Goal: Task Accomplishment & Management: Use online tool/utility

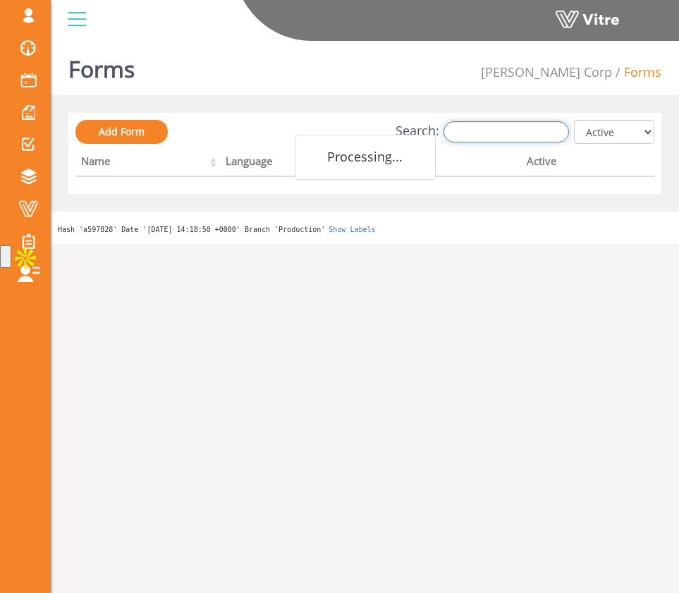
click at [526, 125] on input "Search:" at bounding box center [505, 131] width 125 height 21
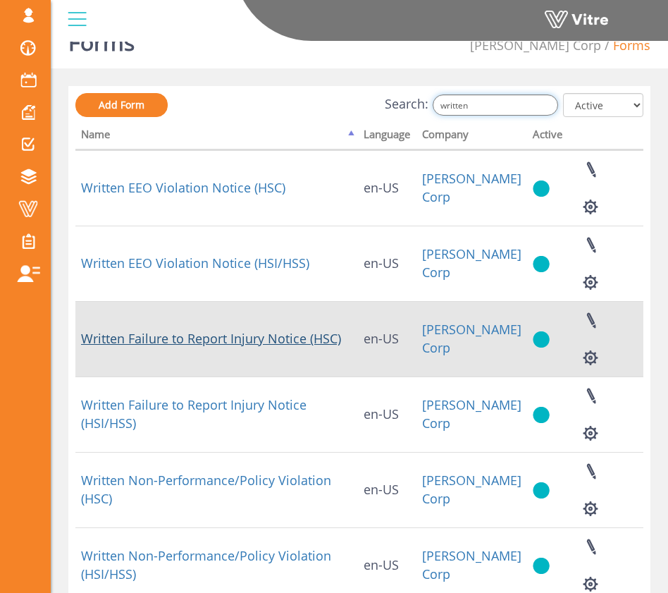
scroll to position [59, 0]
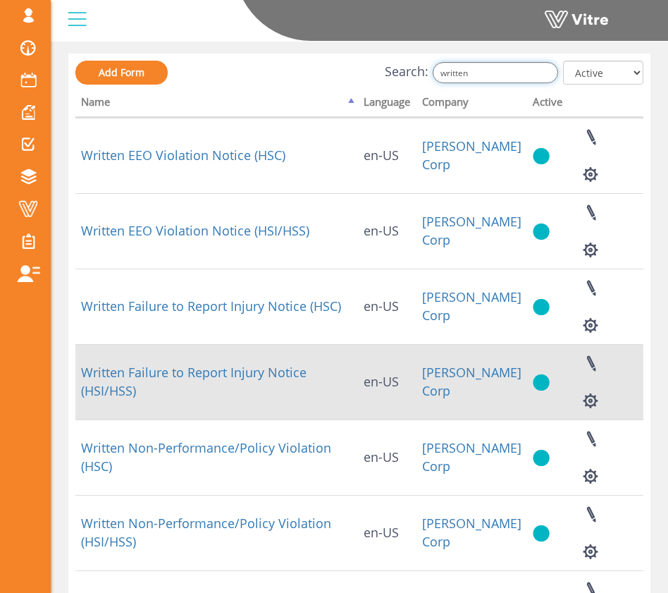
type input "written"
click at [606, 408] on div "Linked Projects Set Users Manage Templates Clone Form Clone Form Category Addit…" at bounding box center [606, 382] width 64 height 75
click at [595, 401] on button "button" at bounding box center [590, 400] width 35 height 37
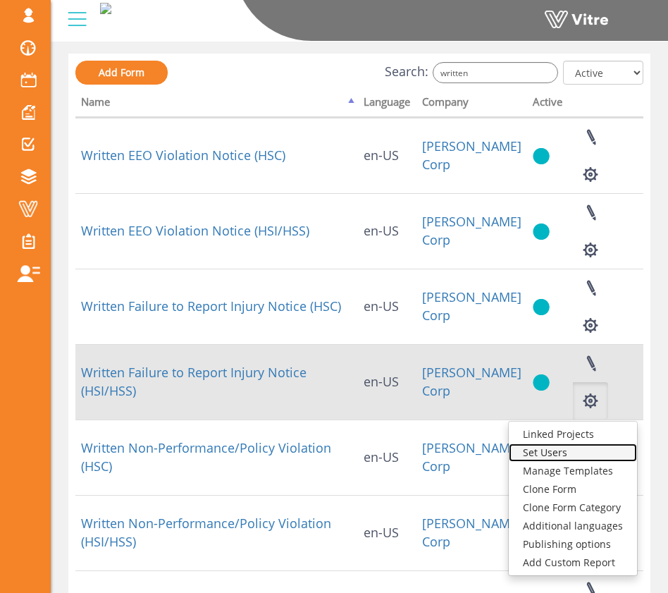
click at [585, 447] on link "Set Users" at bounding box center [573, 452] width 128 height 18
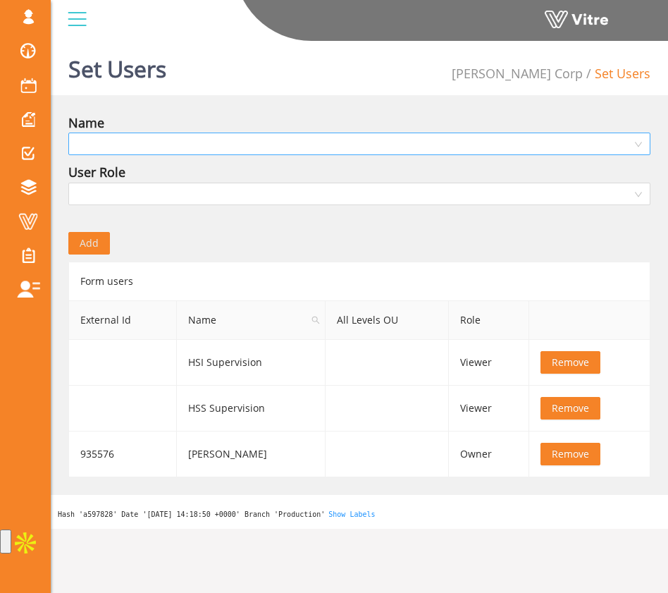
click at [346, 149] on input "search" at bounding box center [354, 143] width 555 height 21
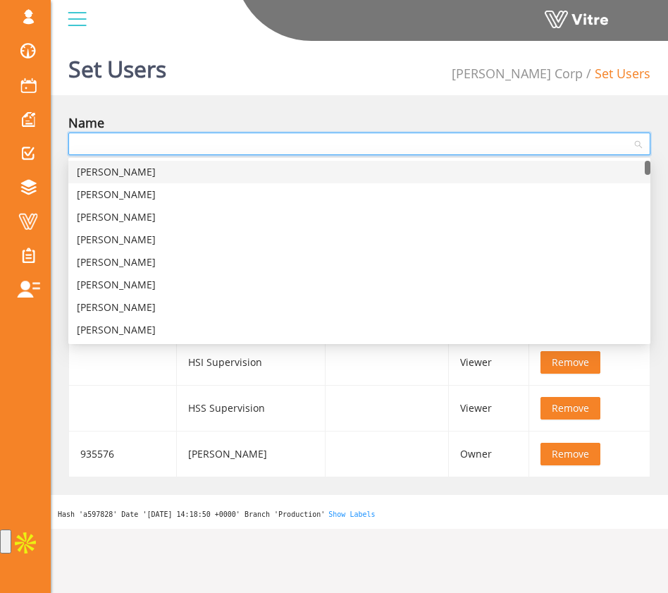
click at [357, 111] on div "Set Users [PERSON_NAME] Corp Set Users Name User Role Add Form users External I…" at bounding box center [359, 281] width 617 height 493
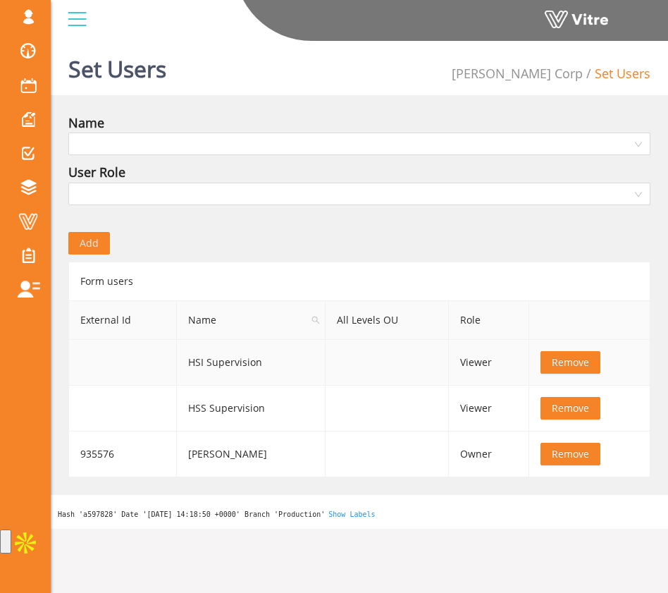
click at [557, 359] on span "Remove" at bounding box center [570, 362] width 37 height 16
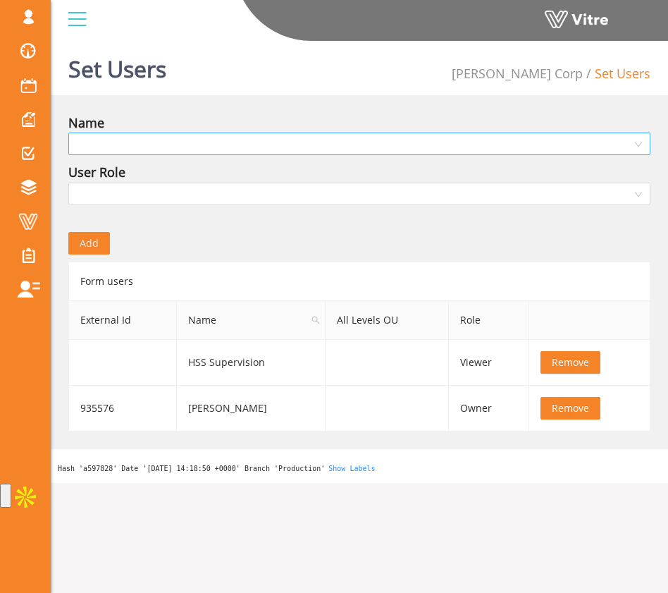
click at [325, 145] on input "search" at bounding box center [354, 143] width 555 height 21
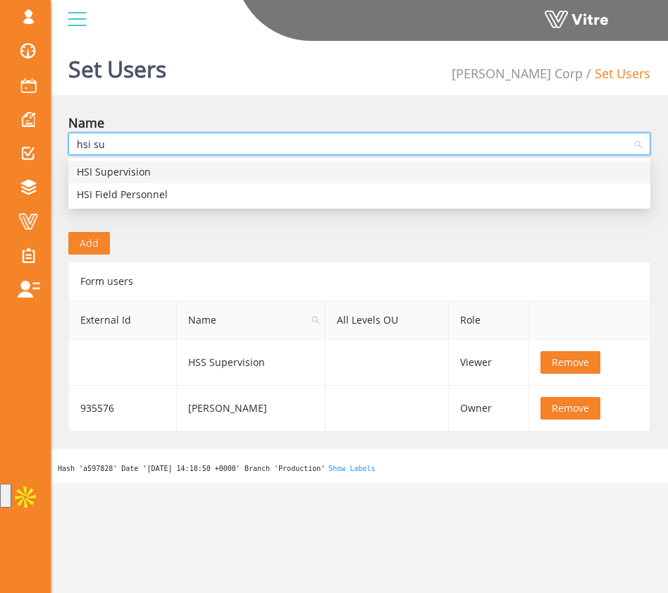
type input "hsi sup"
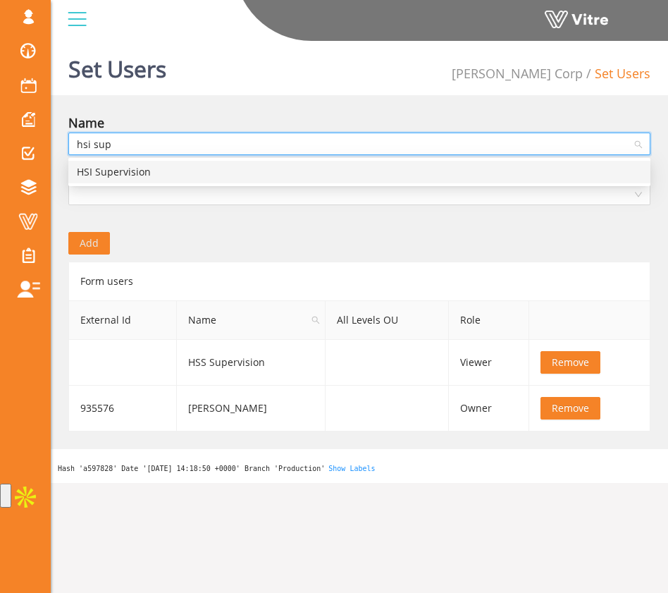
click at [324, 171] on div "HSI Supervision" at bounding box center [359, 172] width 565 height 16
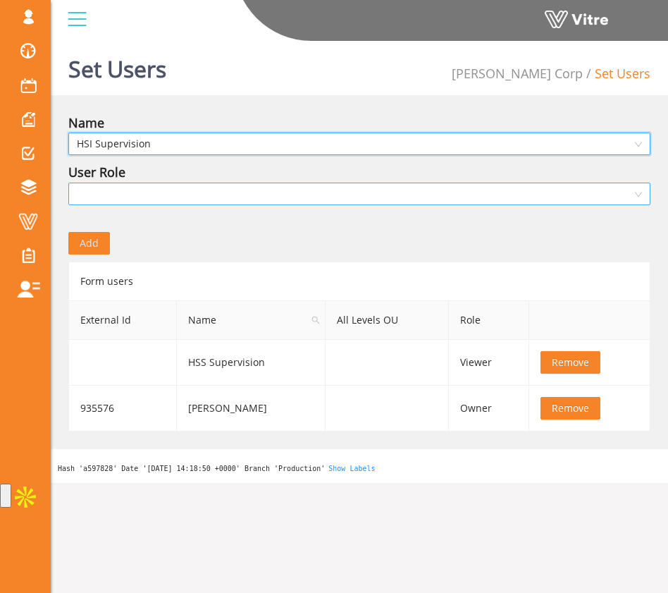
click at [340, 187] on input "search" at bounding box center [354, 193] width 555 height 21
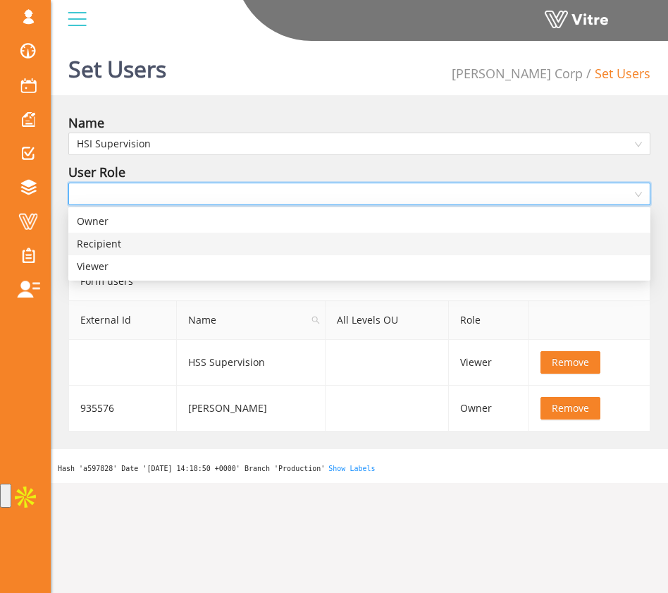
click at [331, 250] on div "Recipient" at bounding box center [359, 244] width 565 height 16
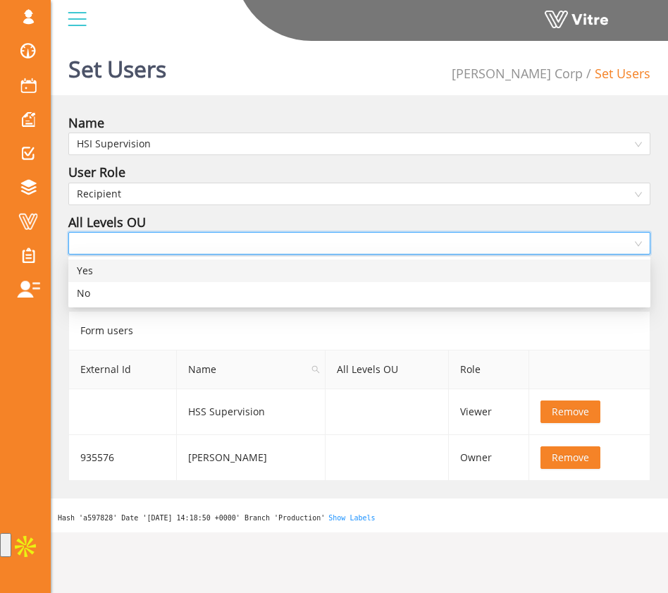
click at [180, 252] on input "search" at bounding box center [354, 243] width 555 height 21
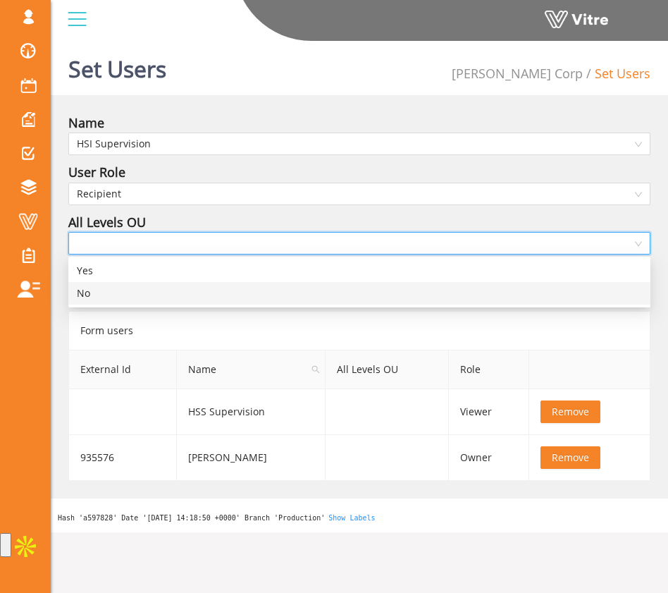
click at [175, 297] on div "No" at bounding box center [359, 293] width 565 height 16
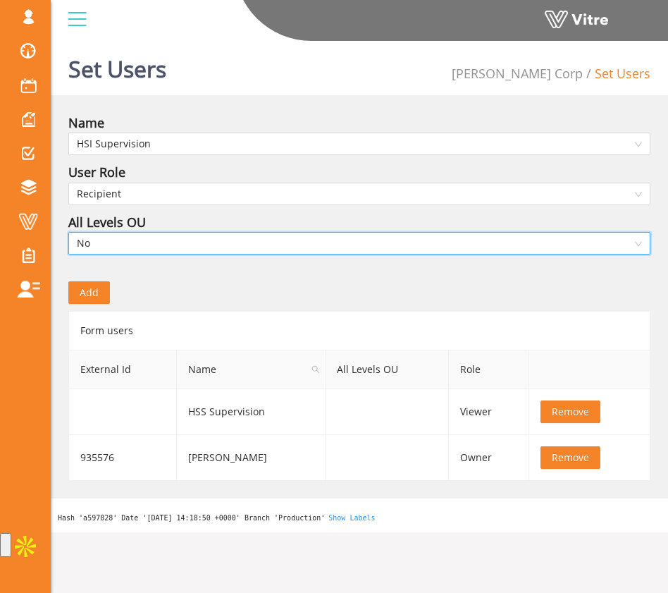
click at [80, 288] on span "Add" at bounding box center [89, 293] width 19 height 16
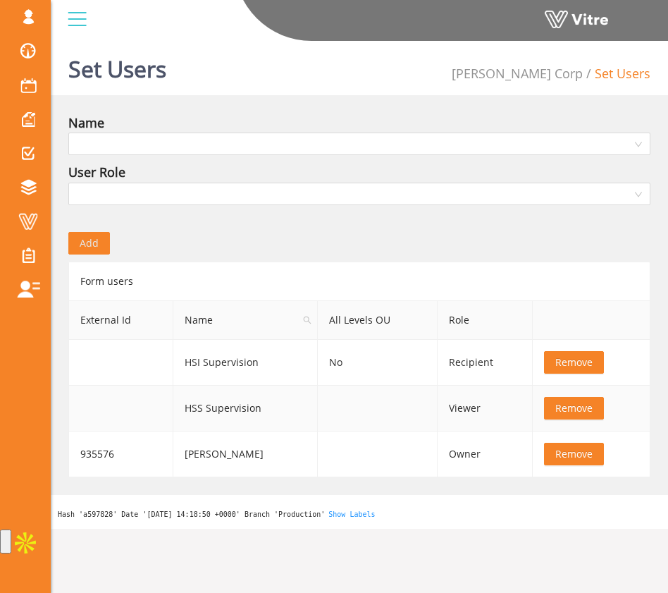
click at [565, 409] on span "Remove" at bounding box center [573, 408] width 37 height 16
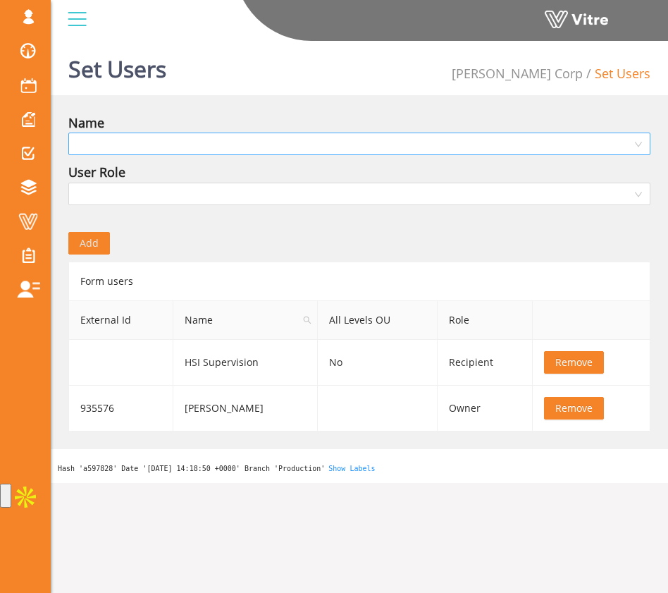
click at [250, 150] on input "search" at bounding box center [354, 143] width 555 height 21
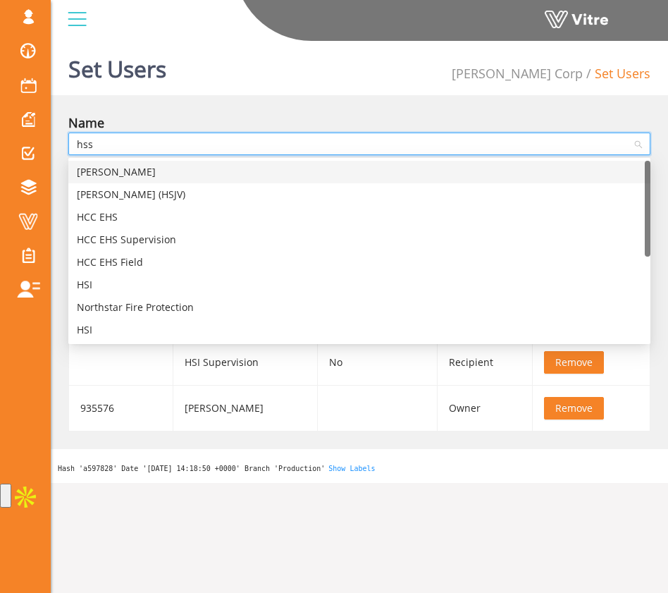
type input "hss"
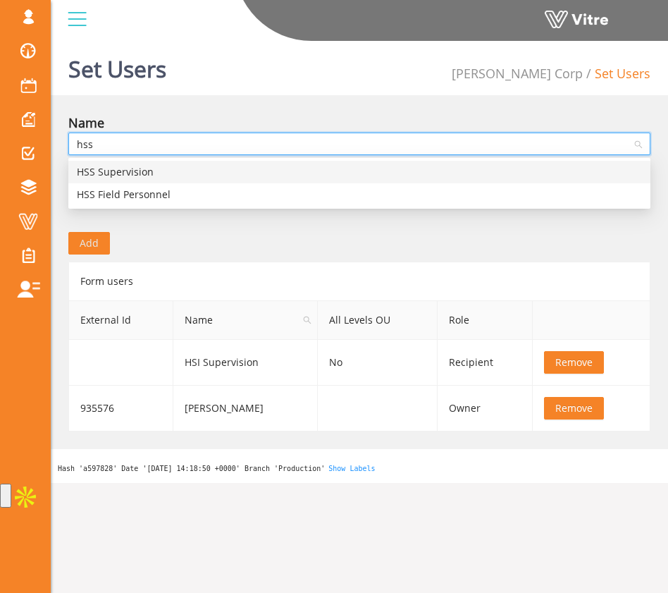
click at [237, 176] on div "HSS Supervision" at bounding box center [359, 172] width 565 height 16
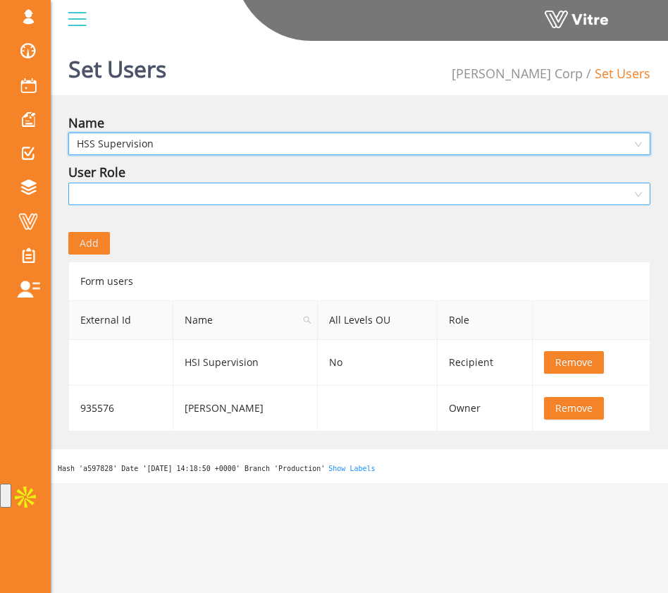
click at [174, 190] on input "search" at bounding box center [354, 193] width 555 height 21
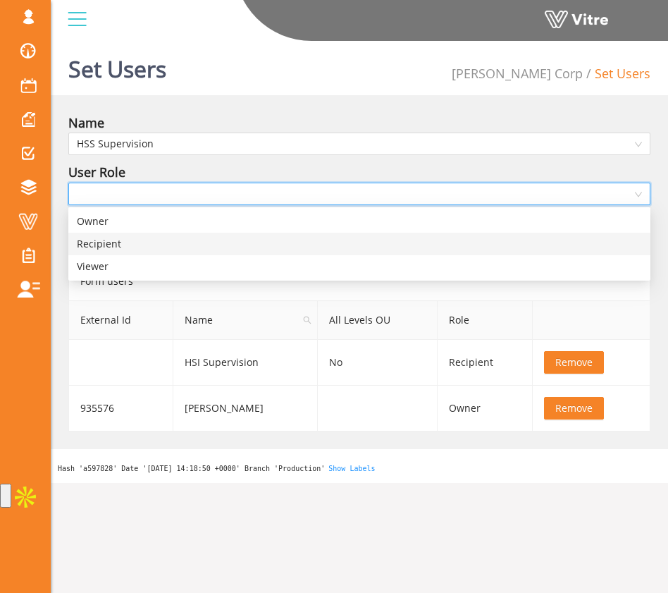
click at [162, 243] on div "Recipient" at bounding box center [359, 244] width 565 height 16
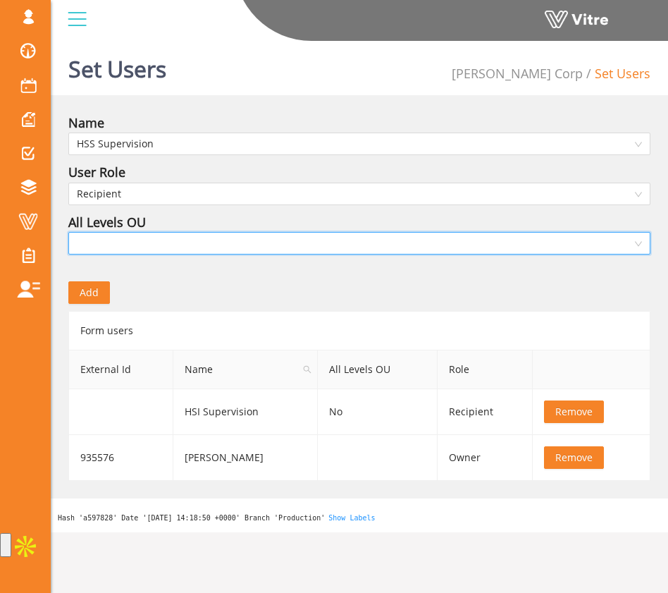
click at [112, 251] on input "search" at bounding box center [354, 243] width 555 height 21
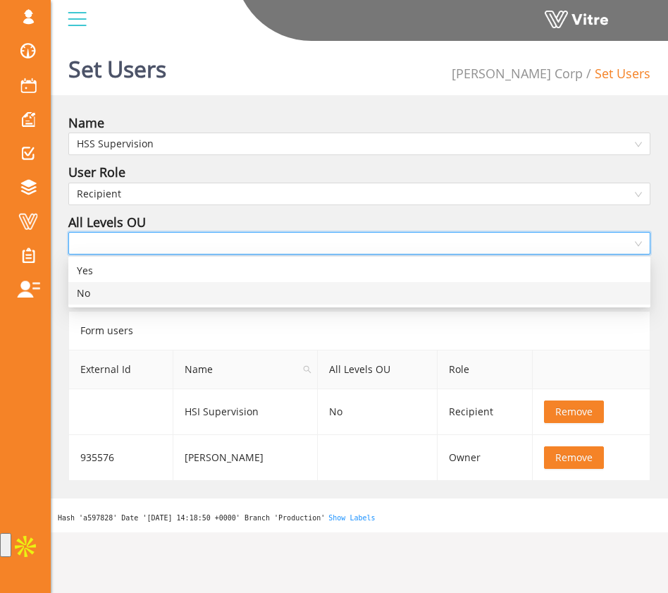
click at [122, 289] on div "No" at bounding box center [359, 293] width 565 height 16
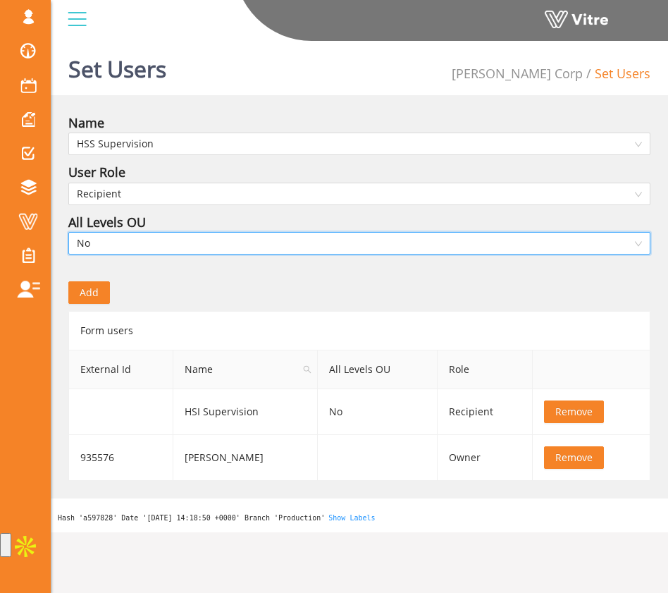
click at [94, 290] on span "Add" at bounding box center [89, 293] width 19 height 16
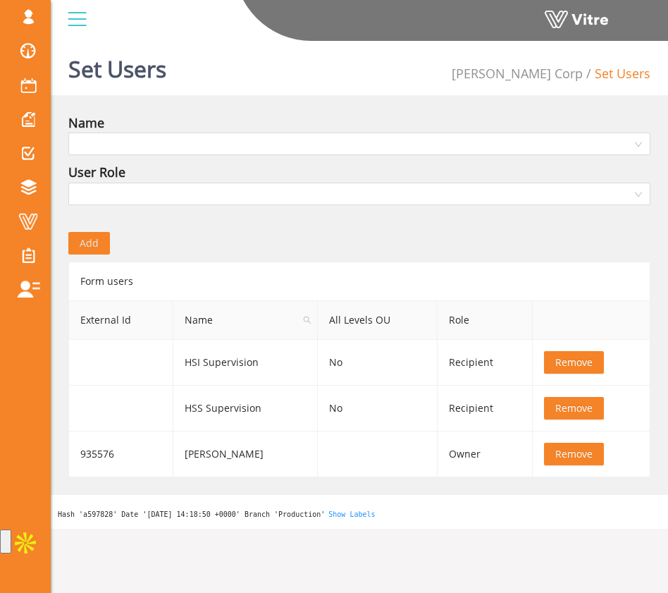
click at [427, 267] on div "Form users" at bounding box center [359, 280] width 582 height 39
click at [206, 42] on div "sam@vitre.io Profile Notification Change Company English English Español França…" at bounding box center [359, 21] width 617 height 42
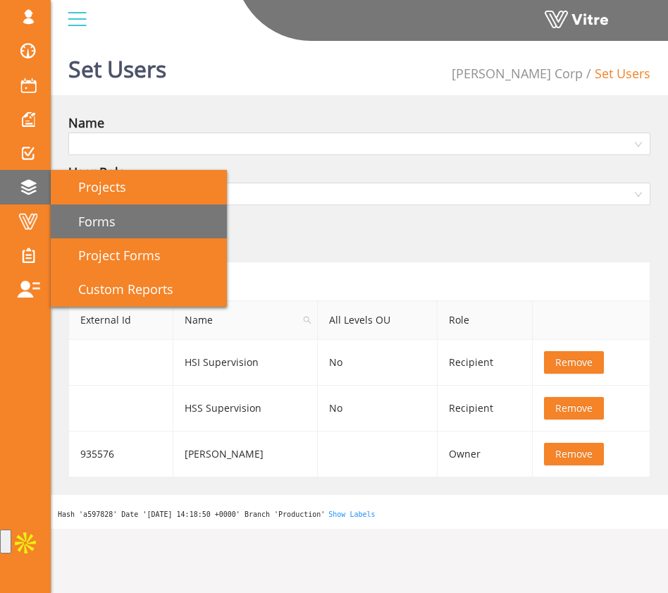
click at [118, 212] on link "Forms" at bounding box center [139, 221] width 176 height 34
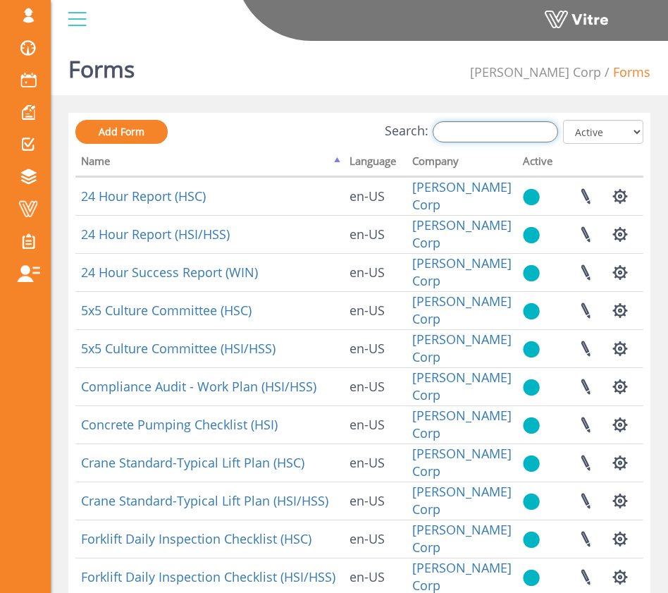
click at [463, 134] on input "Search:" at bounding box center [495, 131] width 125 height 21
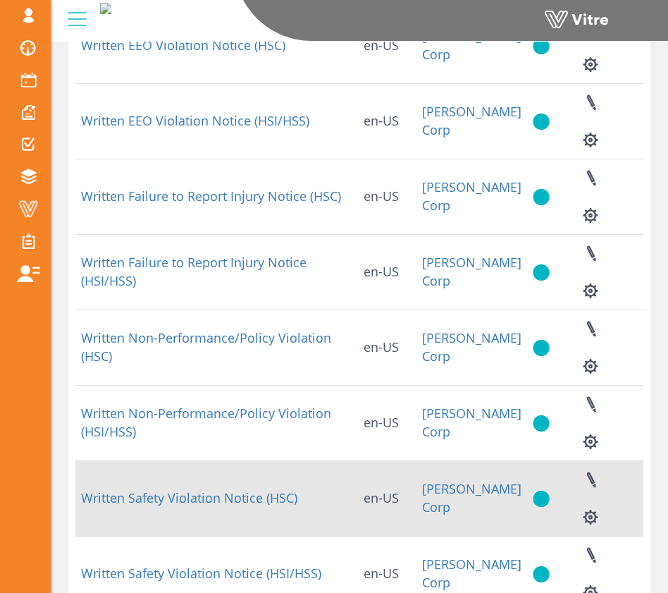
scroll to position [140, 0]
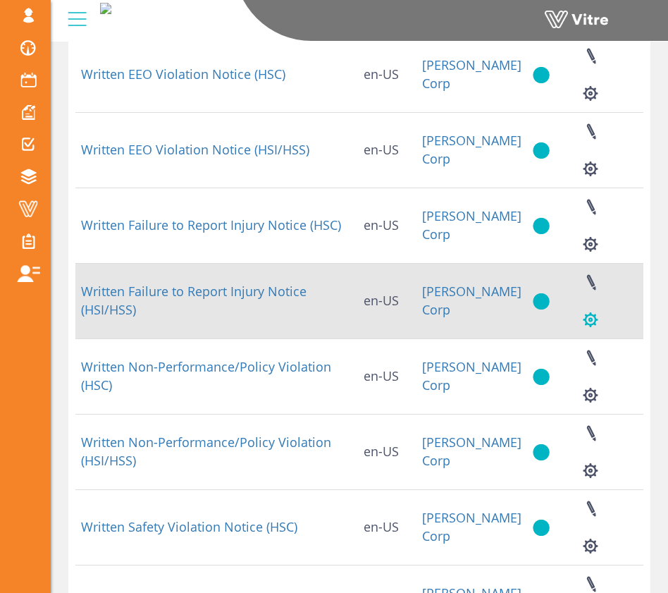
type input "written"
click at [574, 320] on button "button" at bounding box center [590, 319] width 35 height 37
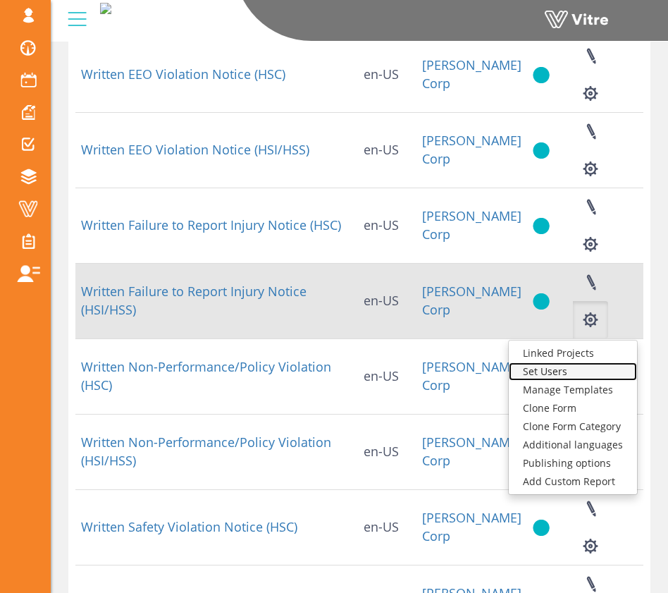
click at [610, 368] on link "Set Users" at bounding box center [573, 371] width 128 height 18
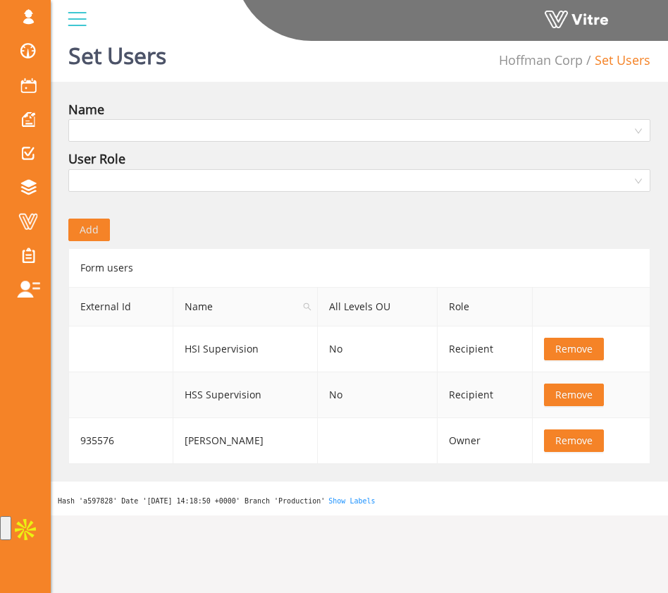
scroll to position [6, 0]
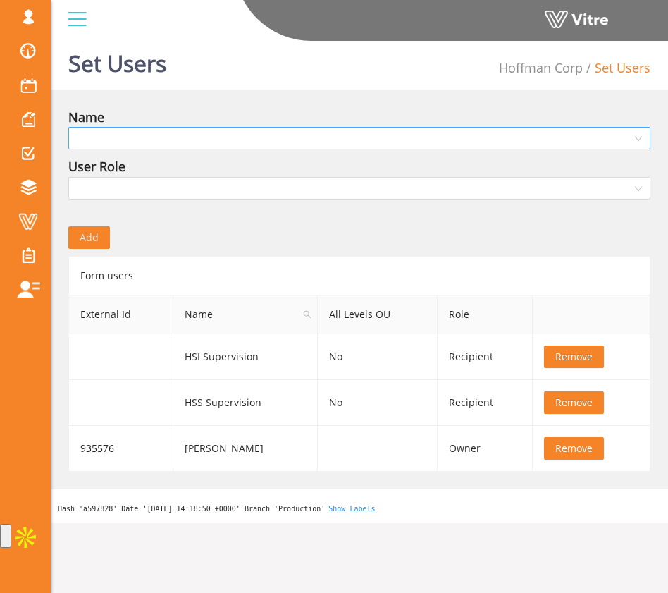
click at [315, 133] on input "search" at bounding box center [354, 138] width 555 height 21
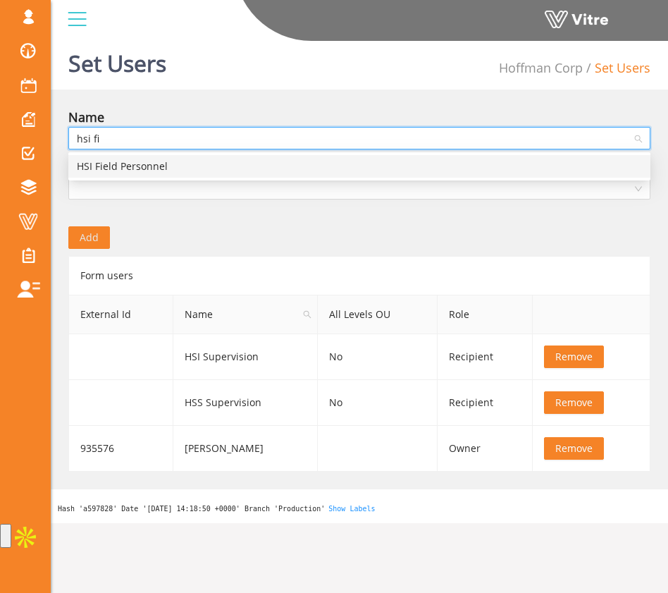
type input "hsi fie"
click at [290, 163] on div "HSI Field Personnel" at bounding box center [359, 167] width 565 height 16
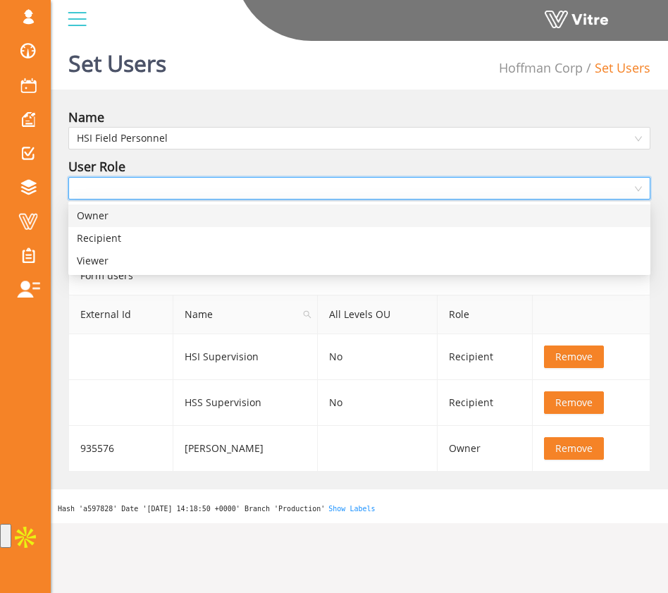
click at [279, 190] on input "search" at bounding box center [354, 188] width 555 height 21
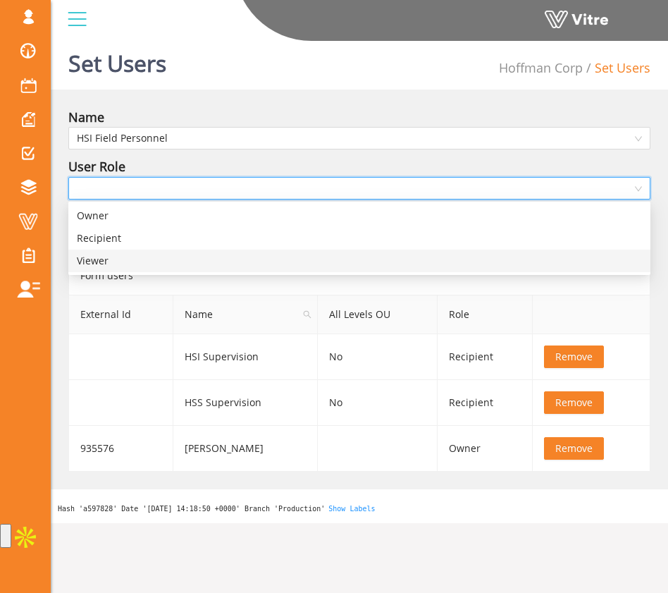
click at [266, 255] on div "Viewer" at bounding box center [359, 261] width 565 height 16
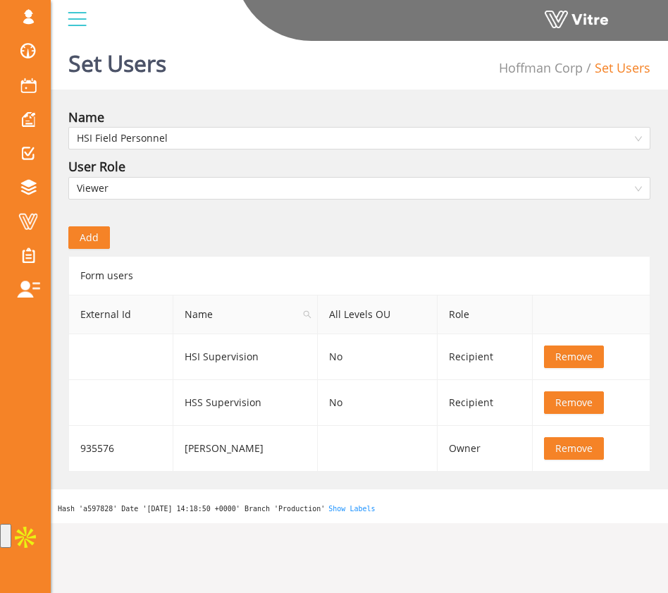
click at [251, 237] on div "Add" at bounding box center [359, 227] width 603 height 42
click at [84, 237] on span "Add" at bounding box center [89, 238] width 19 height 16
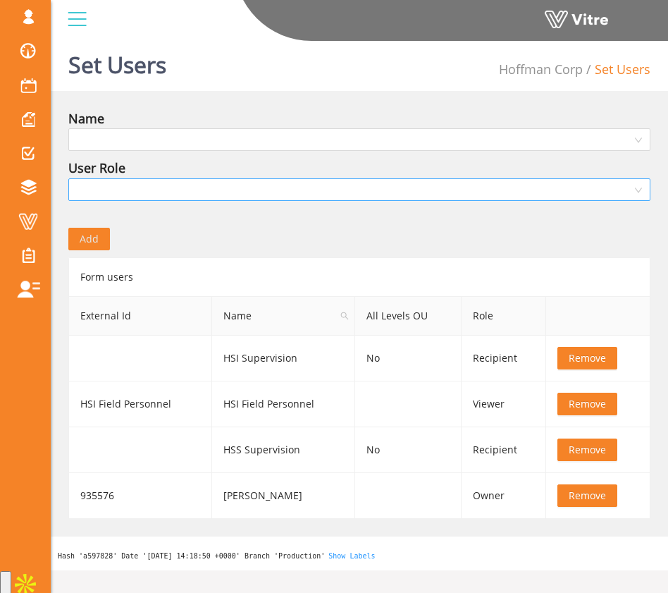
scroll to position [0, 0]
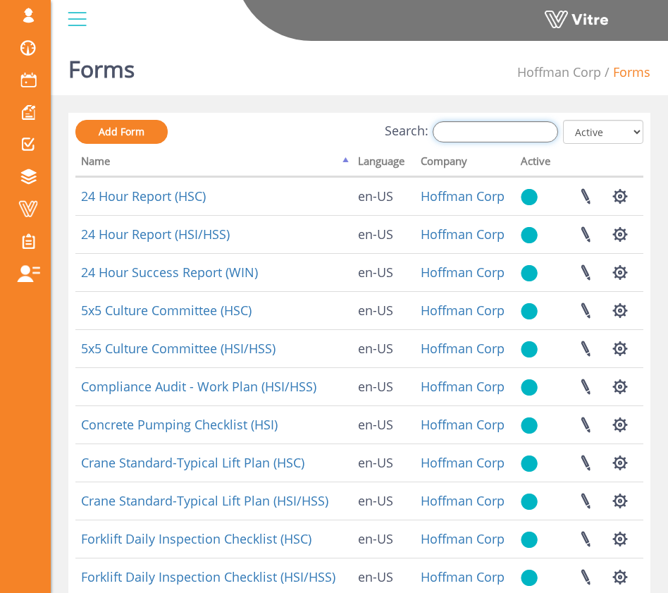
click at [487, 132] on input "Search:" at bounding box center [495, 131] width 125 height 21
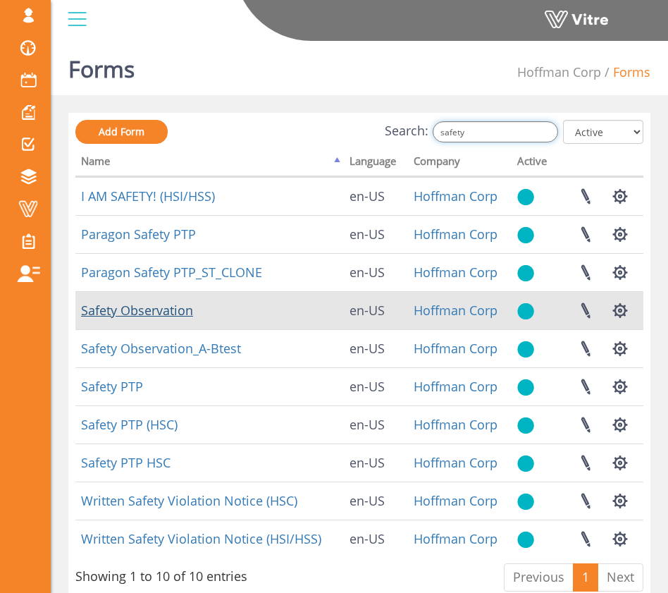
type input "safety"
click at [181, 316] on link "Safety Observation" at bounding box center [137, 310] width 112 height 17
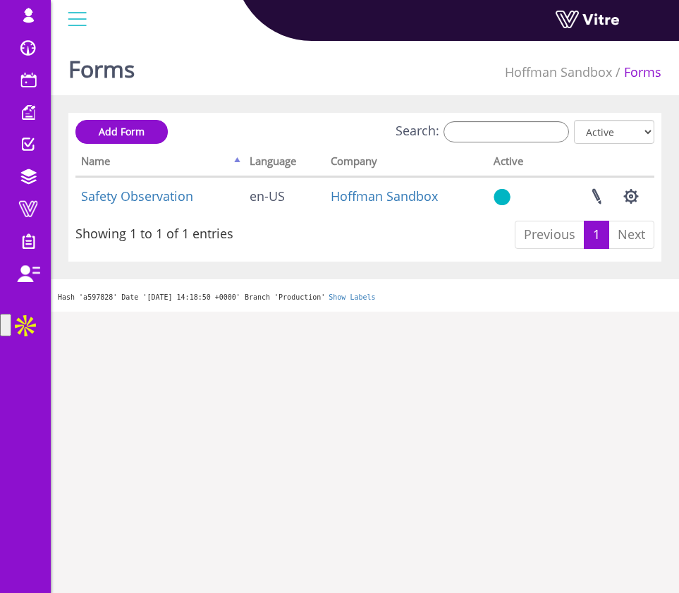
click at [266, 101] on div "Forms Hoffman Sandbox Forms Add Form Search: All Active Not Active Processing..…" at bounding box center [365, 173] width 628 height 276
click at [41, 116] on span at bounding box center [28, 112] width 35 height 17
click at [34, 42] on span at bounding box center [28, 47] width 35 height 17
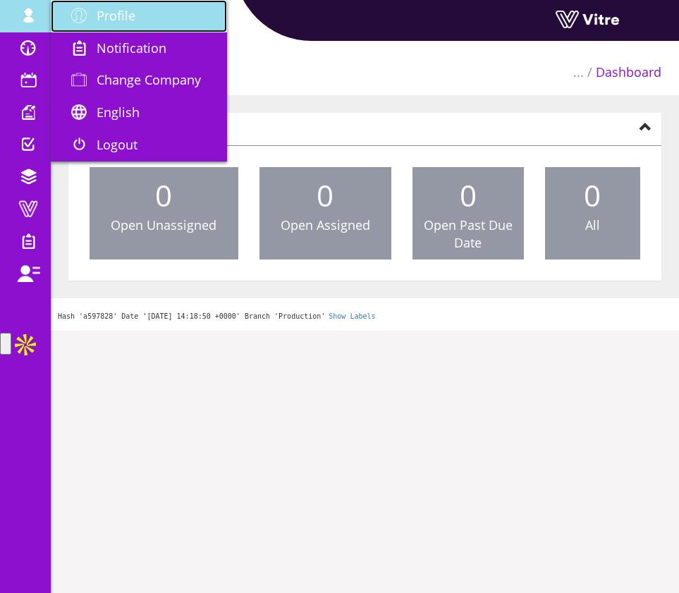
click at [87, 15] on span at bounding box center [78, 15] width 35 height 17
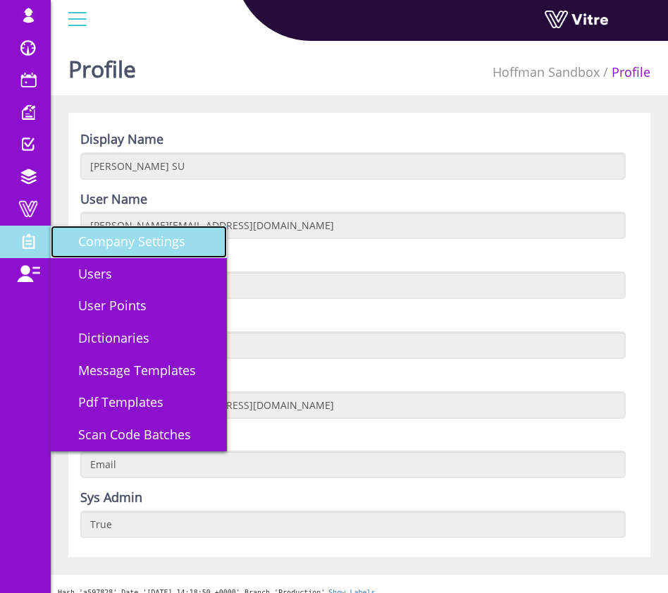
click at [90, 235] on span "Company Settings" at bounding box center [123, 241] width 124 height 17
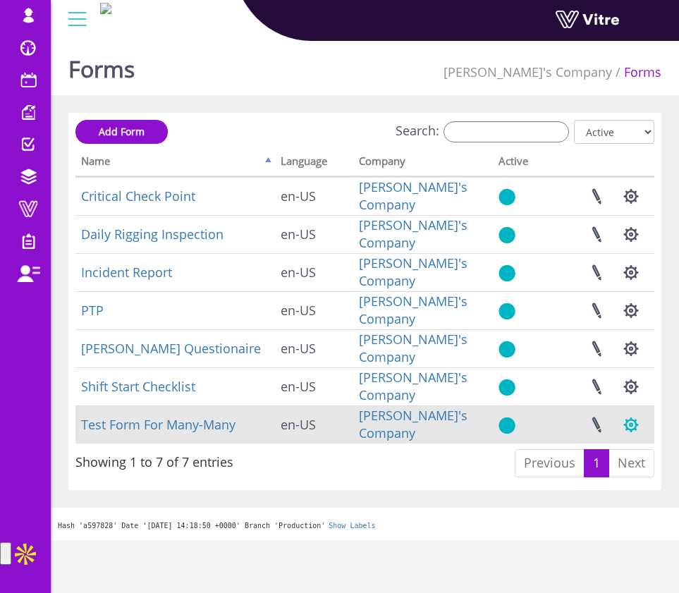
click at [631, 420] on button "button" at bounding box center [630, 424] width 35 height 37
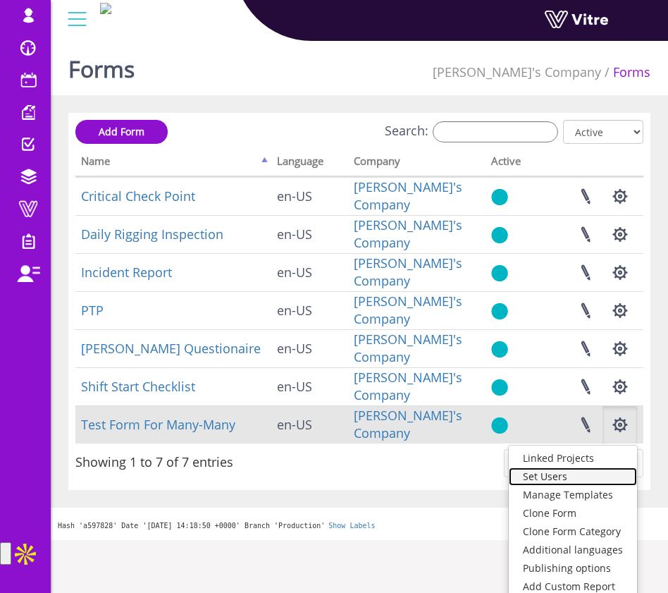
click at [589, 473] on link "Set Users" at bounding box center [573, 476] width 128 height 18
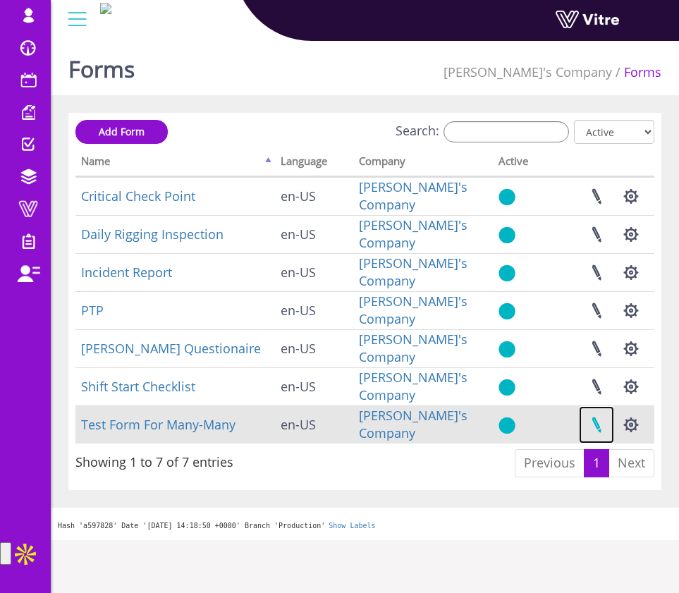
click at [599, 423] on link at bounding box center [596, 424] width 35 height 37
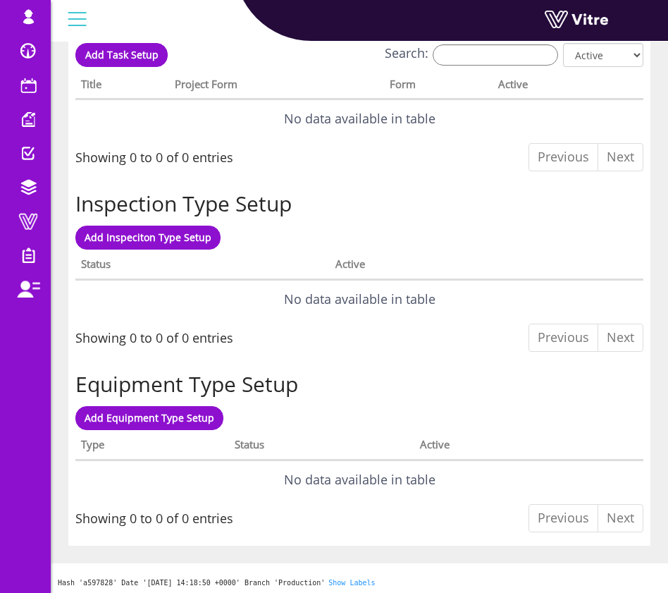
scroll to position [1149, 0]
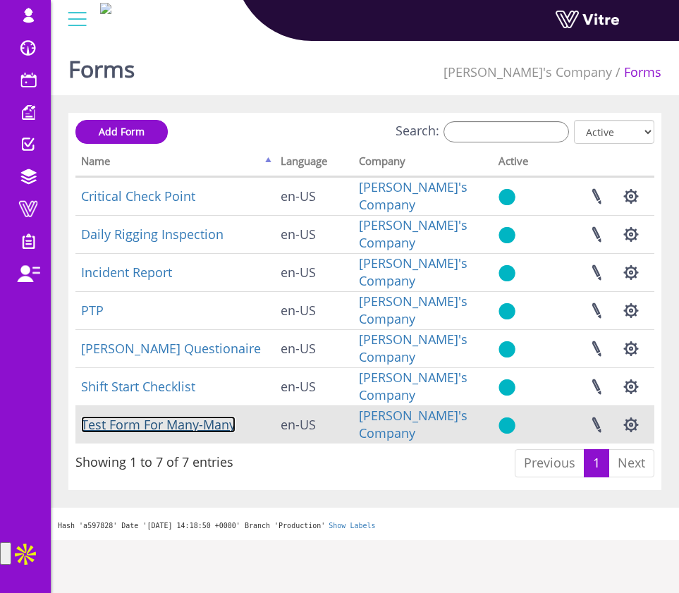
click at [193, 426] on link "Test Form For Many-Many" at bounding box center [158, 424] width 154 height 17
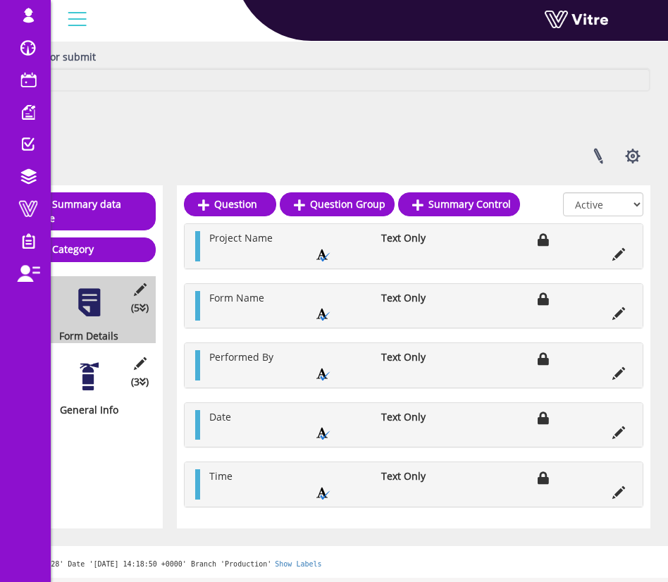
scroll to position [185, 18]
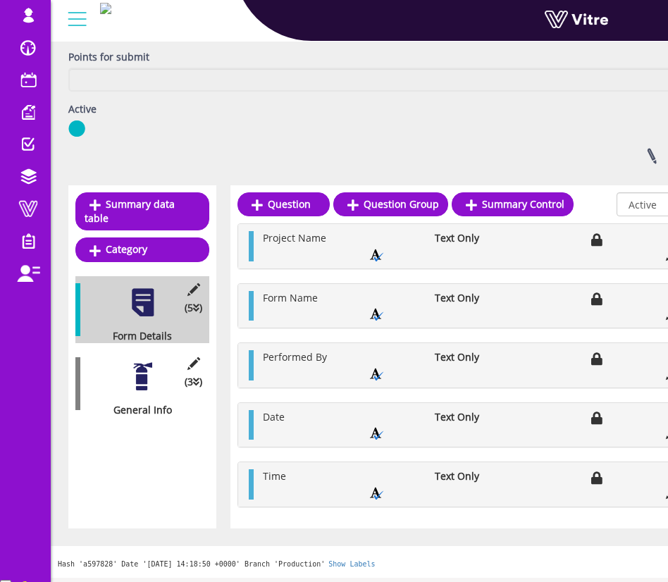
click at [153, 362] on div at bounding box center [143, 377] width 32 height 32
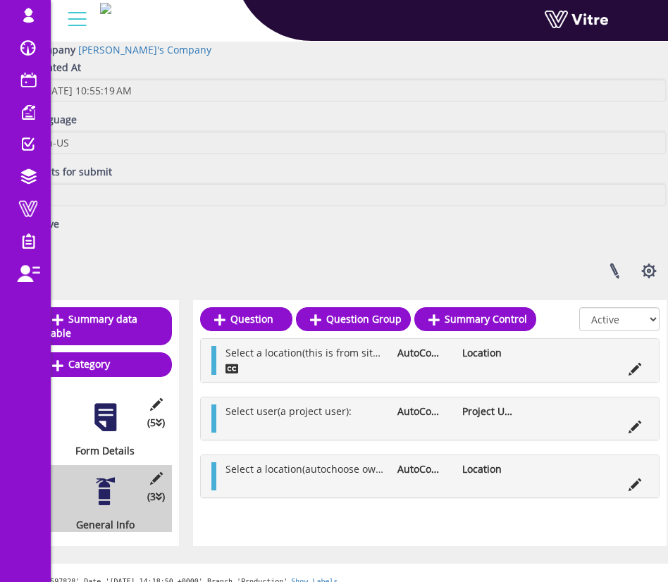
scroll to position [70, 54]
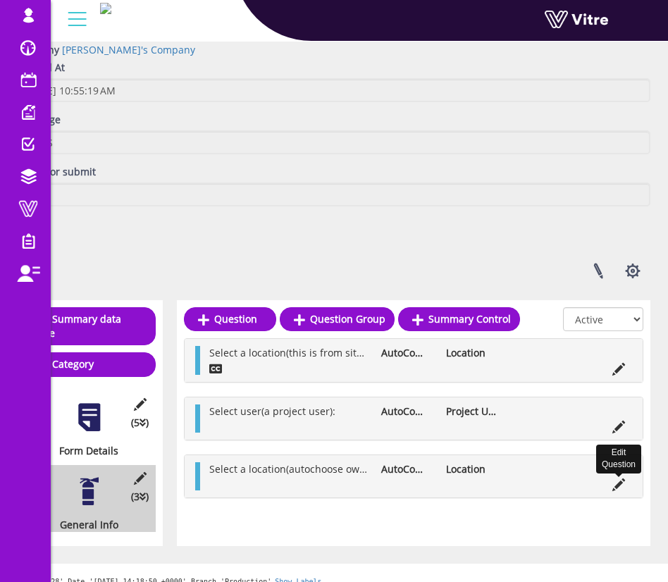
click at [621, 486] on icon at bounding box center [618, 485] width 13 height 13
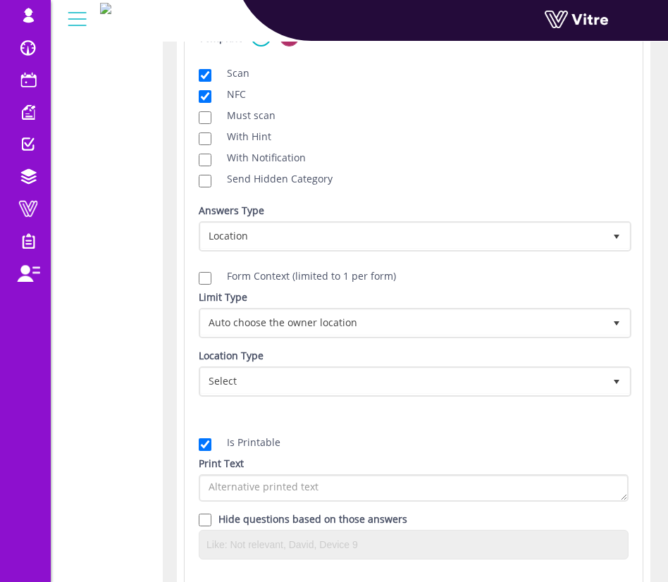
scroll to position [930, 51]
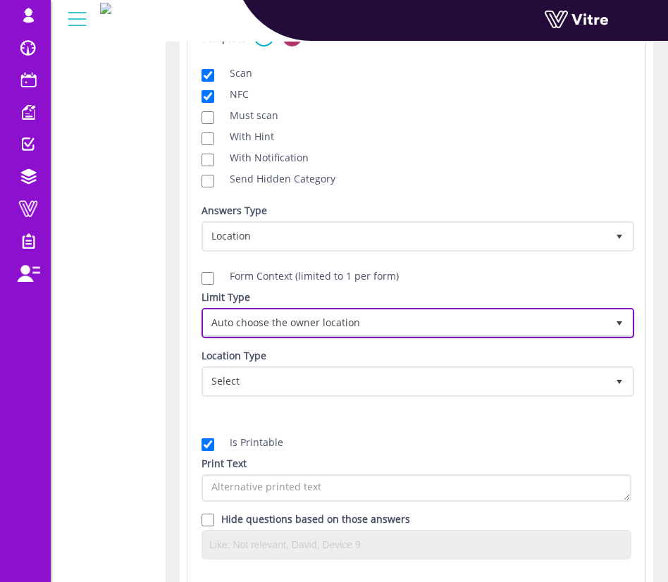
click at [479, 325] on span "Auto choose the owner location" at bounding box center [405, 322] width 403 height 25
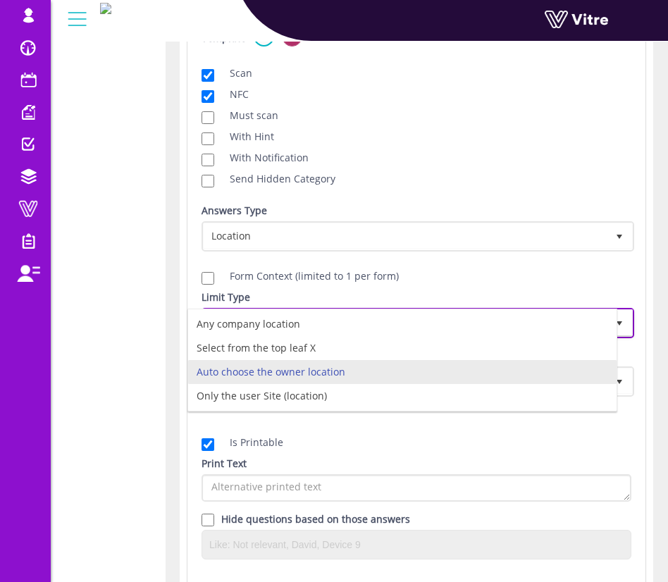
click at [450, 364] on li "Auto choose the owner location" at bounding box center [402, 372] width 428 height 24
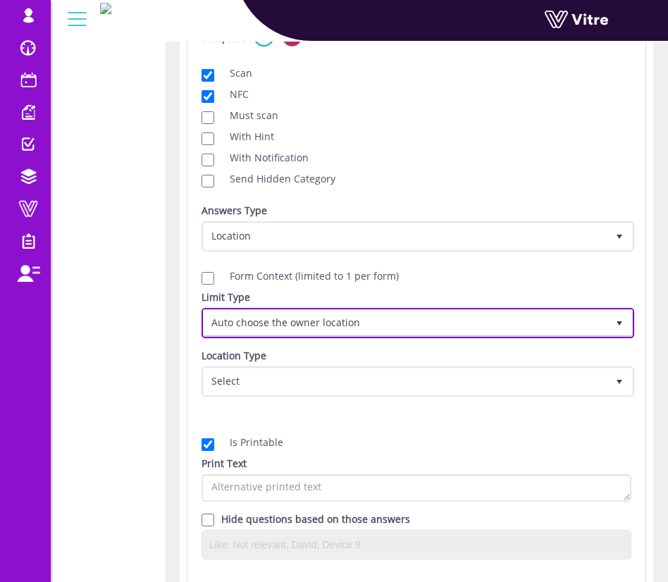
click at [439, 326] on span "Auto choose the owner location" at bounding box center [405, 322] width 403 height 25
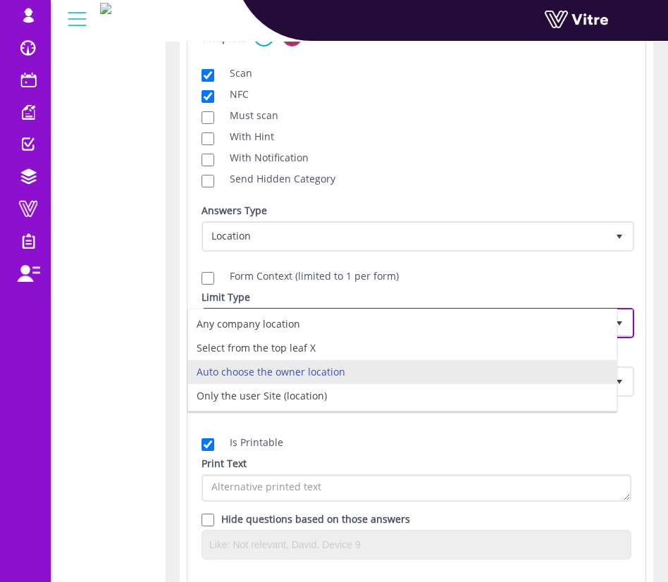
click at [407, 369] on li "Auto choose the owner location" at bounding box center [402, 372] width 428 height 24
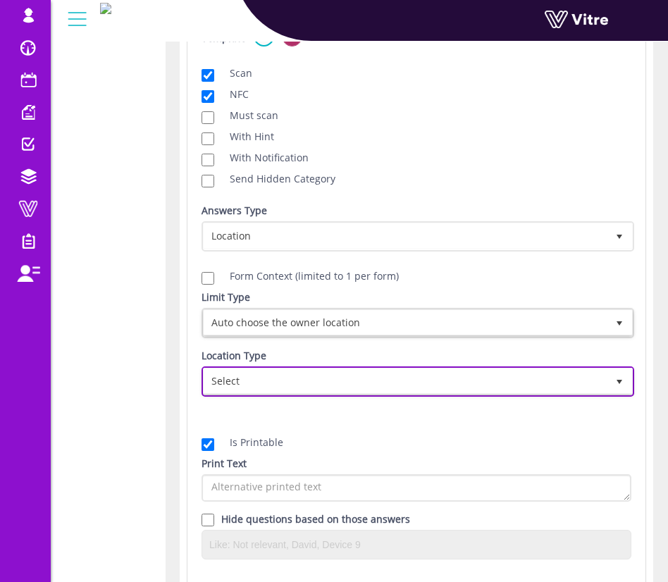
click at [407, 369] on span "Select" at bounding box center [405, 381] width 403 height 25
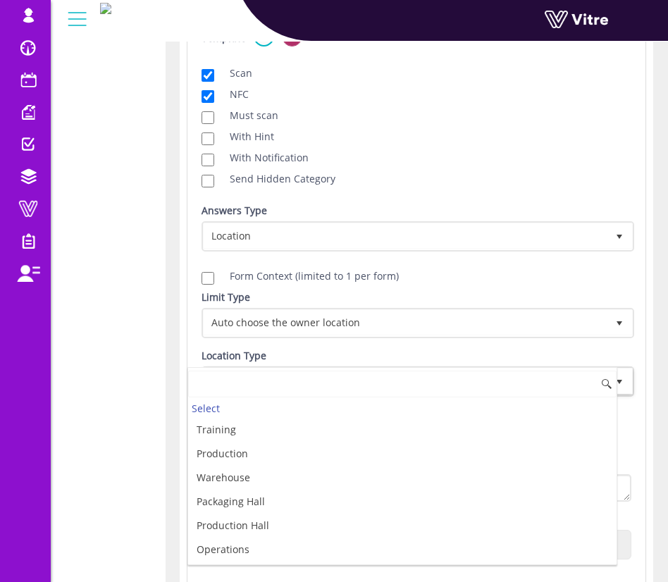
click at [398, 374] on input at bounding box center [402, 384] width 428 height 27
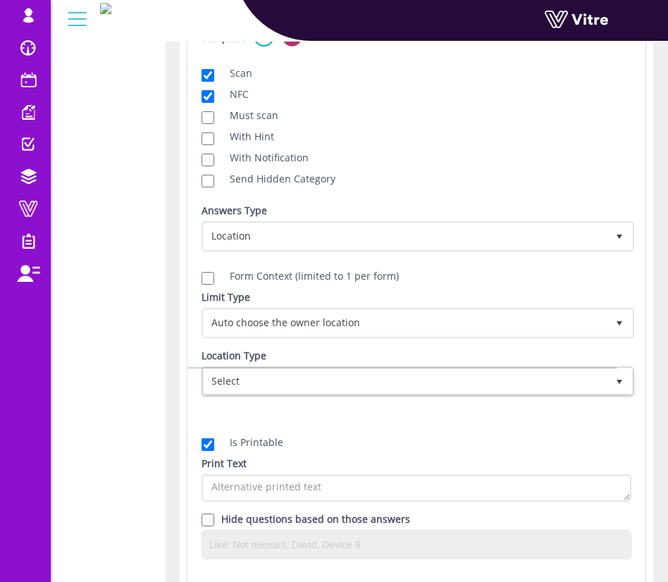
click at [404, 349] on div "Location Type Select" at bounding box center [417, 373] width 430 height 48
click at [385, 416] on div "Question Type AutoComplete 11 Text Select a location(autochoose owner location)…" at bounding box center [417, 96] width 430 height 947
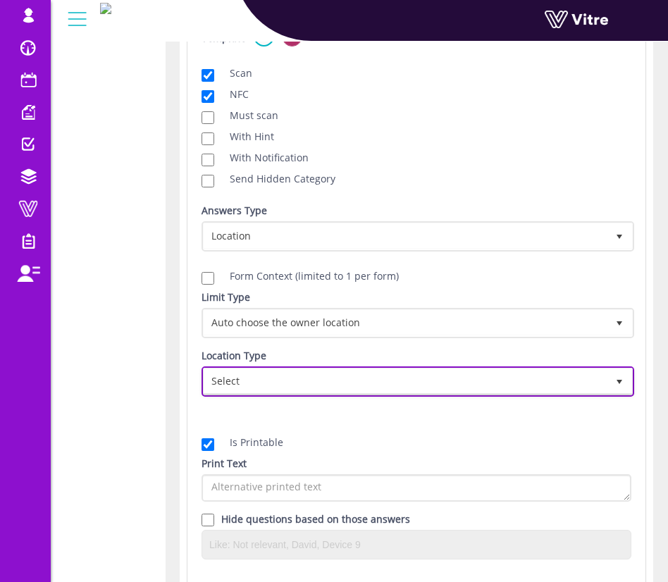
click at [390, 384] on span "Select" at bounding box center [405, 381] width 403 height 25
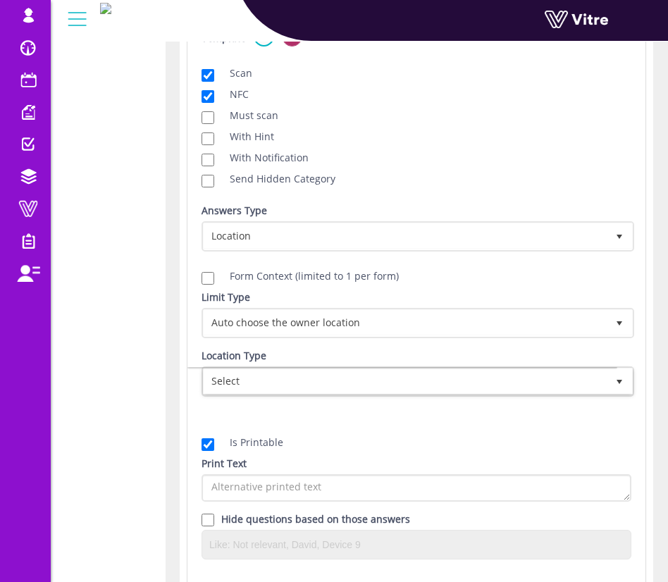
click at [389, 362] on div "Location Type Select" at bounding box center [417, 373] width 430 height 48
click at [385, 402] on div "Limit Type Auto choose the owner location 2 Limit Type Any company EQ 0 Limit T…" at bounding box center [416, 348] width 451 height 117
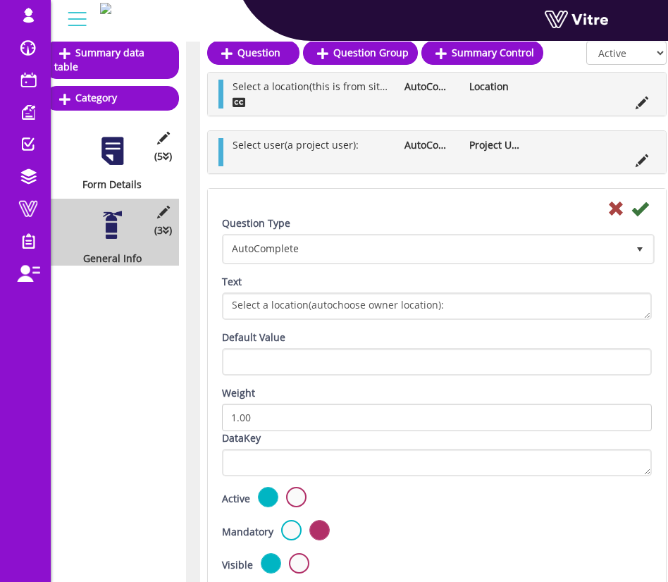
scroll to position [336, 54]
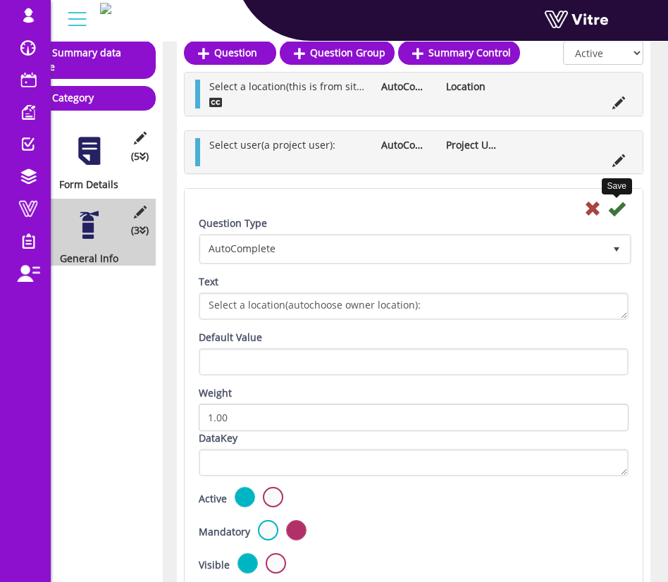
click at [617, 212] on icon at bounding box center [616, 208] width 17 height 17
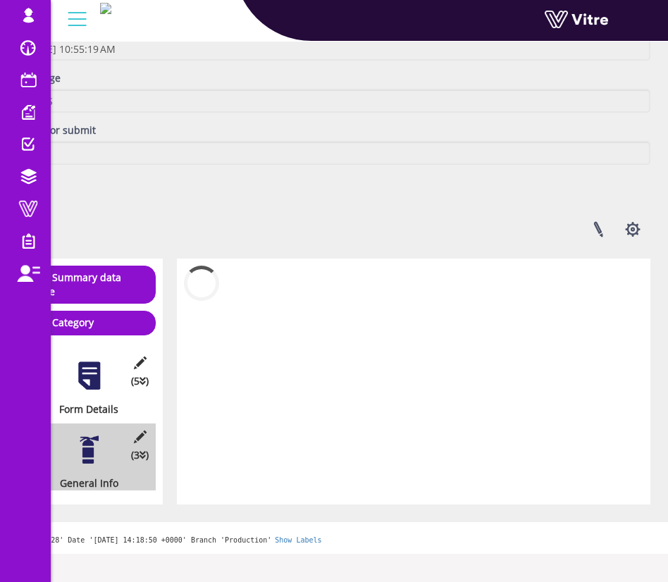
scroll to position [70, 54]
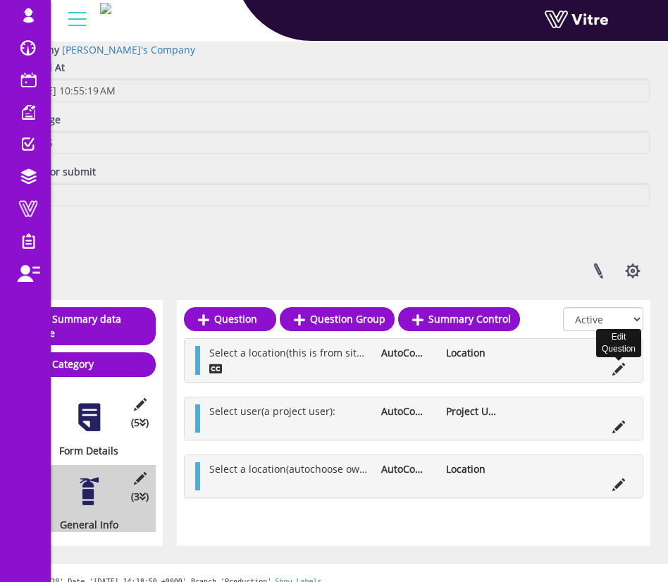
click at [615, 372] on icon at bounding box center [618, 369] width 13 height 13
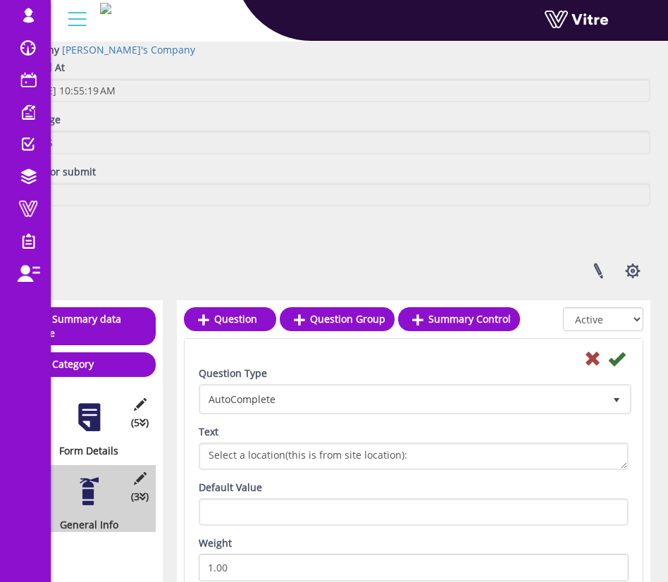
scroll to position [336, 54]
